Goal: Information Seeking & Learning: Learn about a topic

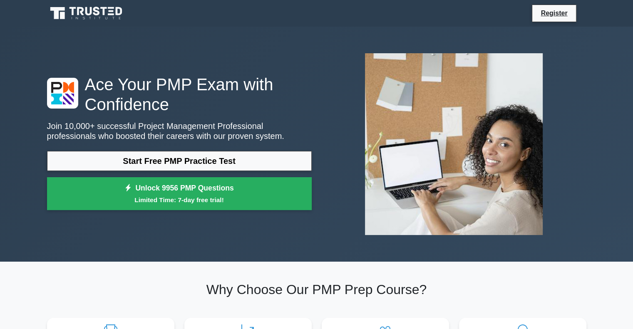
click at [257, 165] on link "Start Free PMP Practice Test" at bounding box center [179, 161] width 265 height 20
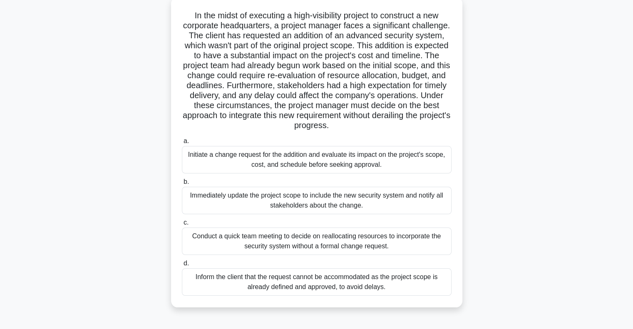
scroll to position [37, 0]
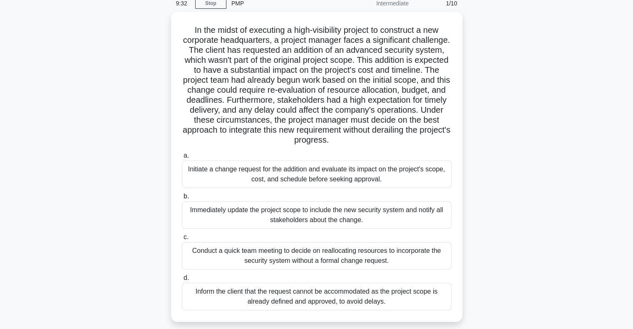
click at [326, 170] on div "Initiate a change request for the addition and evaluate its impact on the proje…" at bounding box center [317, 174] width 270 height 27
click at [182, 159] on input "a. Initiate a change request for the addition and evaluate its impact on the pr…" at bounding box center [182, 155] width 0 height 5
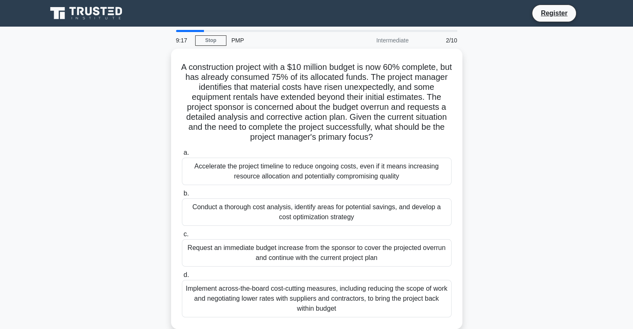
scroll to position [42, 0]
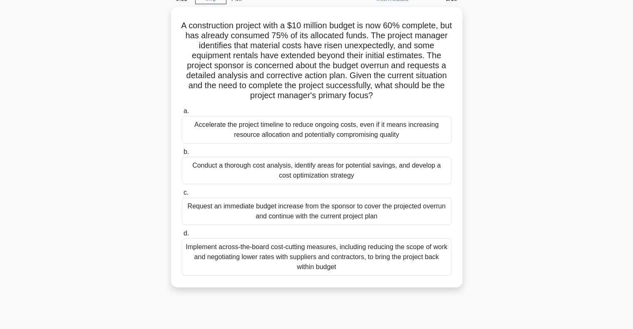
click at [334, 171] on div "Conduct a thorough cost analysis, identify areas for potential savings, and dev…" at bounding box center [317, 170] width 270 height 27
click at [182, 155] on input "b. Conduct a thorough cost analysis, identify areas for potential savings, and …" at bounding box center [182, 151] width 0 height 5
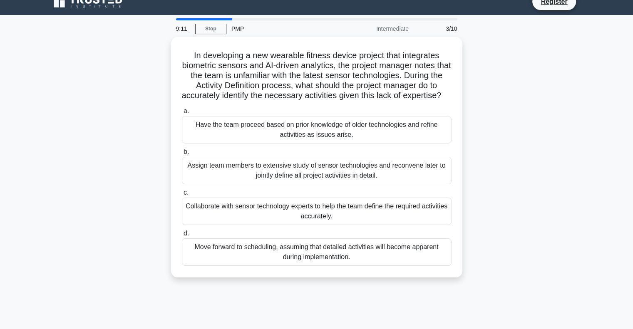
scroll to position [0, 0]
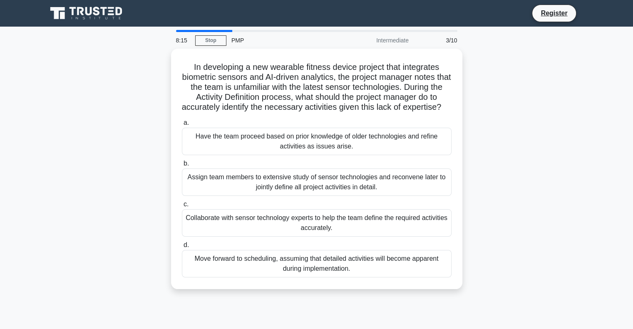
click at [336, 234] on div "Collaborate with sensor technology experts to help the team define the required…" at bounding box center [317, 222] width 270 height 27
click at [182, 207] on input "c. Collaborate with sensor technology experts to help the team define the requi…" at bounding box center [182, 204] width 0 height 5
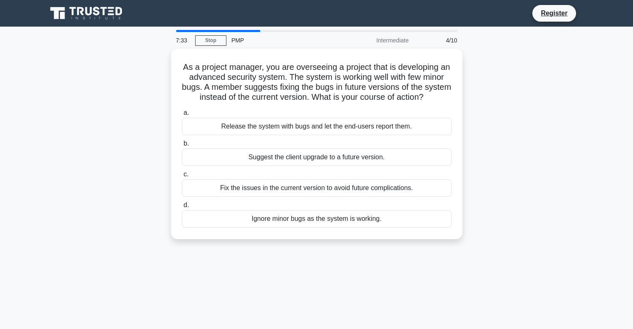
click at [294, 195] on div "Fix the issues in the current version to avoid future complications." at bounding box center [317, 187] width 270 height 17
click at [182, 177] on input "c. Fix the issues in the current version to avoid future complications." at bounding box center [182, 174] width 0 height 5
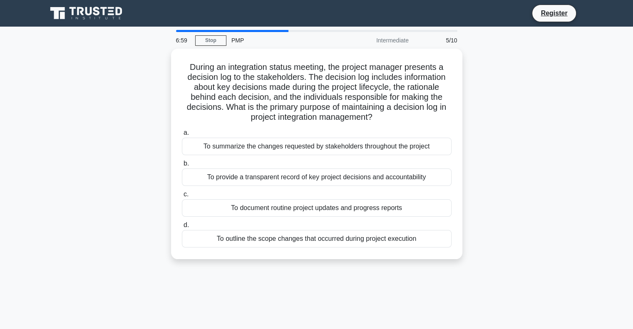
click at [318, 178] on div "To provide a transparent record of key project decisions and accountability" at bounding box center [317, 177] width 270 height 17
click at [182, 166] on input "b. To provide a transparent record of key project decisions and accountability" at bounding box center [182, 163] width 0 height 5
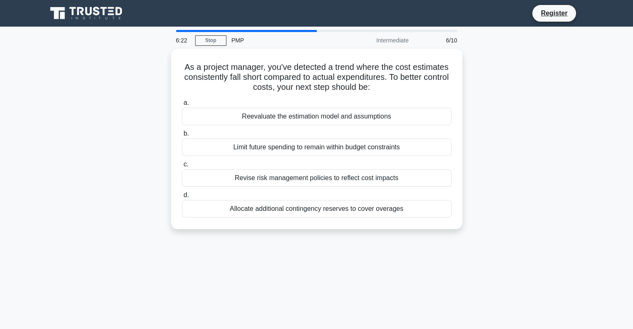
click at [351, 175] on div "Revise risk management policies to reflect cost impacts" at bounding box center [317, 177] width 270 height 17
click at [182, 167] on input "c. Revise risk management policies to reflect cost impacts" at bounding box center [182, 164] width 0 height 5
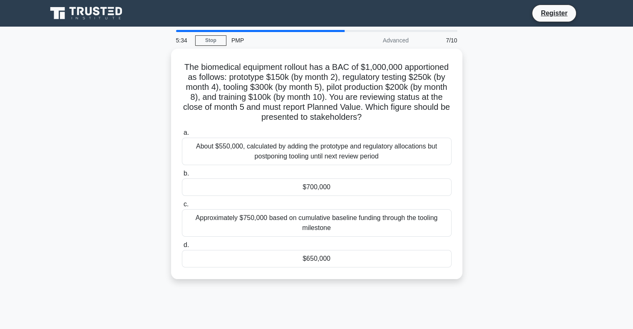
click at [370, 186] on div "$700,000" at bounding box center [317, 187] width 270 height 17
click at [182, 176] on input "b. $700,000" at bounding box center [182, 173] width 0 height 5
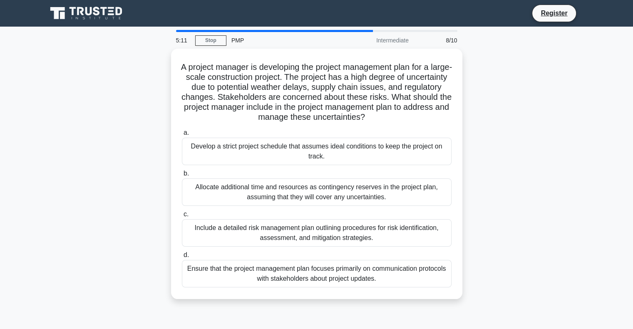
click at [297, 228] on div "Include a detailed risk management plan outlining procedures for risk identific…" at bounding box center [317, 232] width 270 height 27
click at [182, 217] on input "c. Include a detailed risk management plan outlining procedures for risk identi…" at bounding box center [182, 214] width 0 height 5
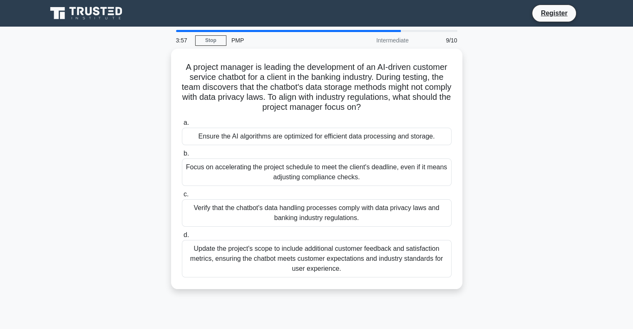
click at [258, 211] on div "Verify that the chatbot's data handling processes comply with data privacy laws…" at bounding box center [317, 212] width 270 height 27
click at [182, 197] on input "c. Verify that the chatbot's data handling processes comply with data privacy l…" at bounding box center [182, 194] width 0 height 5
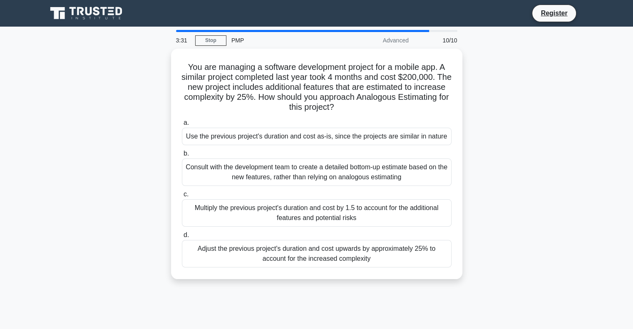
click at [309, 178] on div "Consult with the development team to create a detailed bottom-up estimate based…" at bounding box center [317, 172] width 270 height 27
click at [182, 157] on input "b. Consult with the development team to create a detailed bottom-up estimate ba…" at bounding box center [182, 153] width 0 height 5
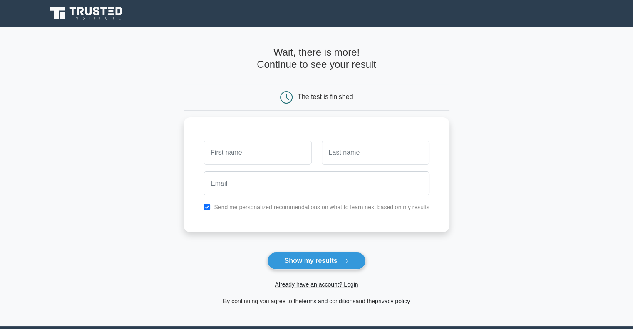
click at [305, 256] on button "Show my results" at bounding box center [316, 260] width 98 height 17
type input "vdsv"
click at [355, 156] on input "text" at bounding box center [376, 153] width 108 height 24
type input "dsvs"
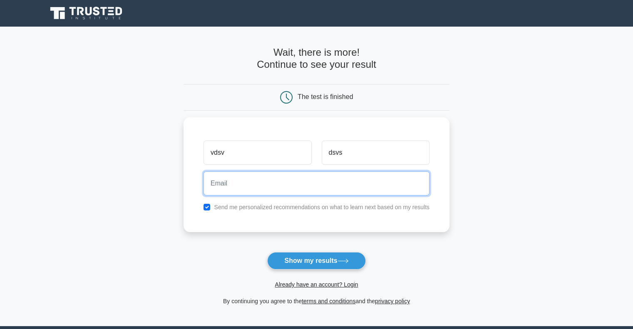
click at [316, 178] on input "email" at bounding box center [317, 183] width 226 height 24
type input "dwigitalaccountgpt42@atomicmail.io"
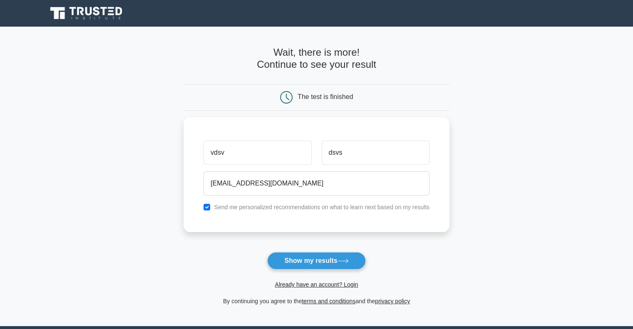
click at [319, 261] on button "Show my results" at bounding box center [316, 260] width 98 height 17
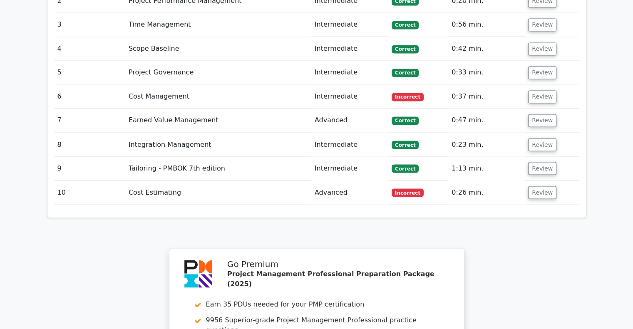
scroll to position [1332, 0]
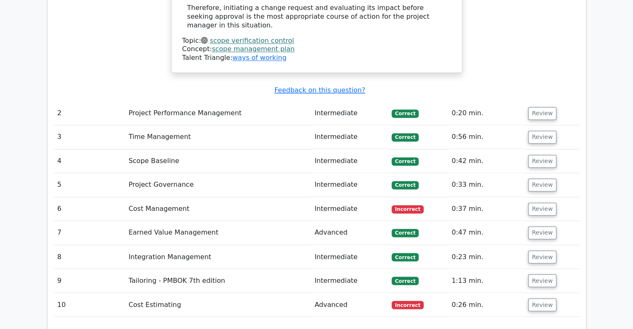
click at [543, 298] on button "Review" at bounding box center [542, 304] width 28 height 13
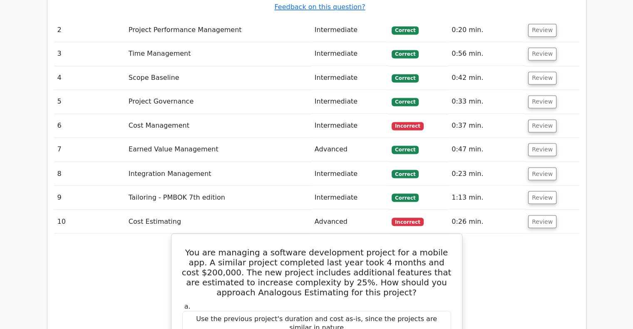
scroll to position [1290, 0]
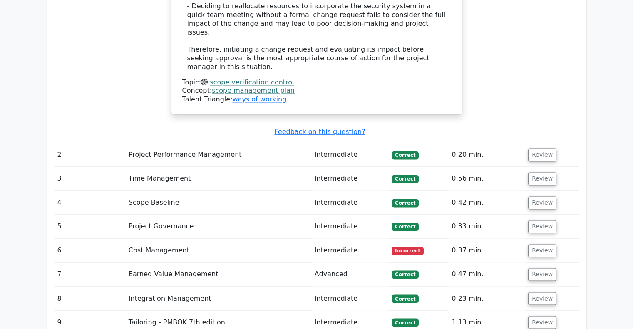
click at [537, 244] on button "Review" at bounding box center [542, 250] width 28 height 13
